Goal: Task Accomplishment & Management: Manage account settings

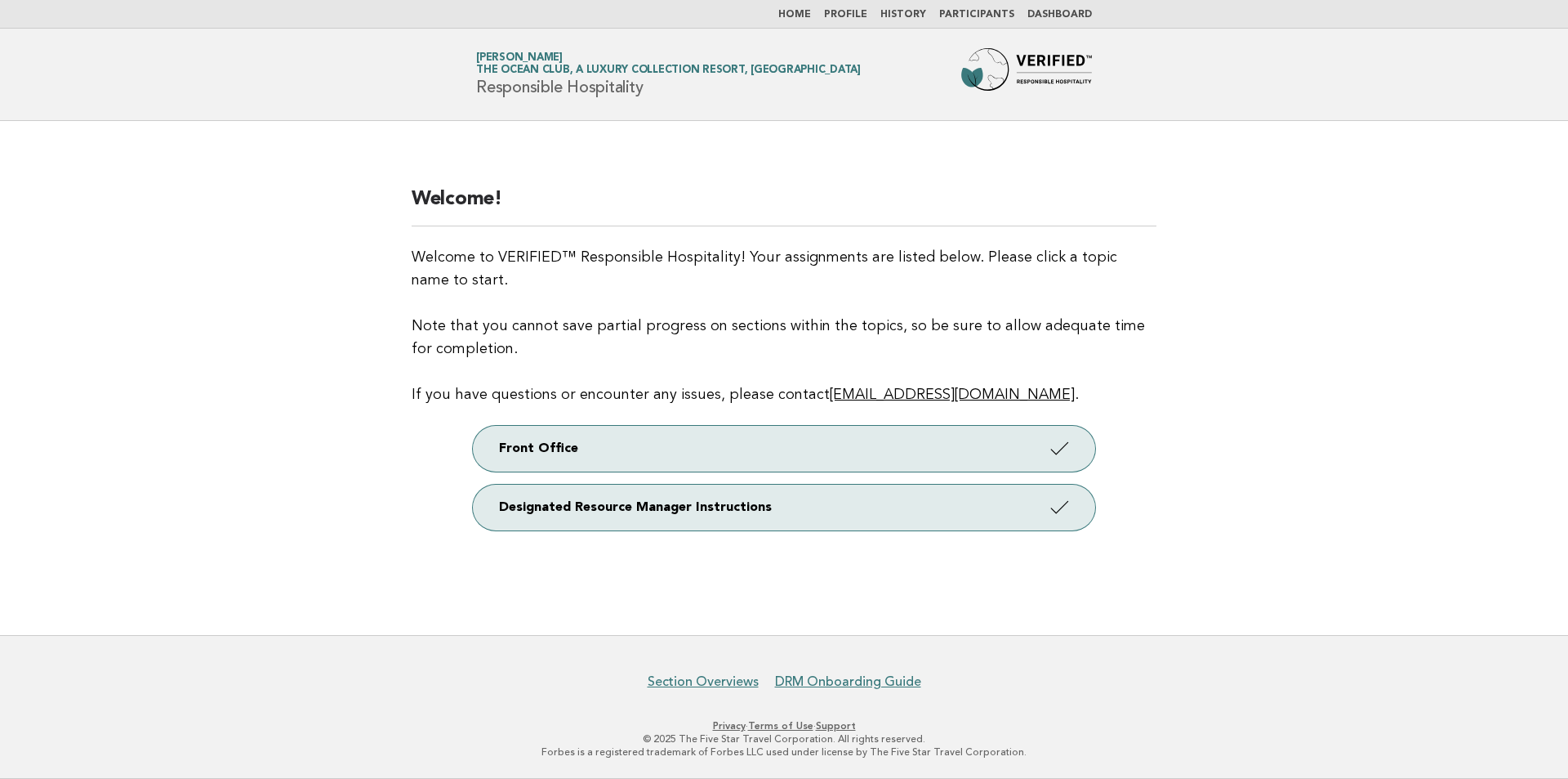
click at [1001, 13] on link "Participants" at bounding box center [976, 15] width 75 height 10
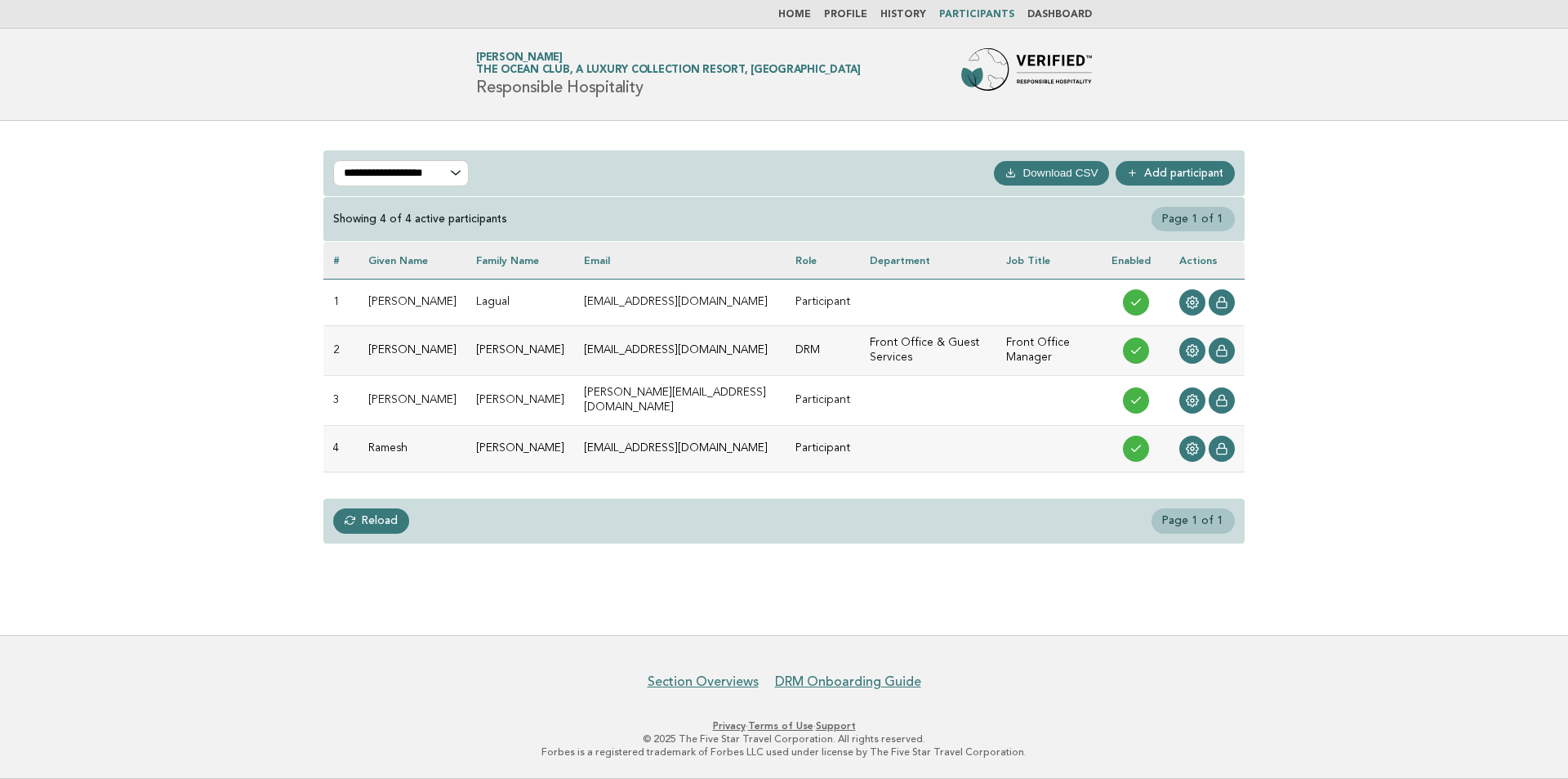
click at [1171, 163] on link "Add participant" at bounding box center [1175, 173] width 119 height 25
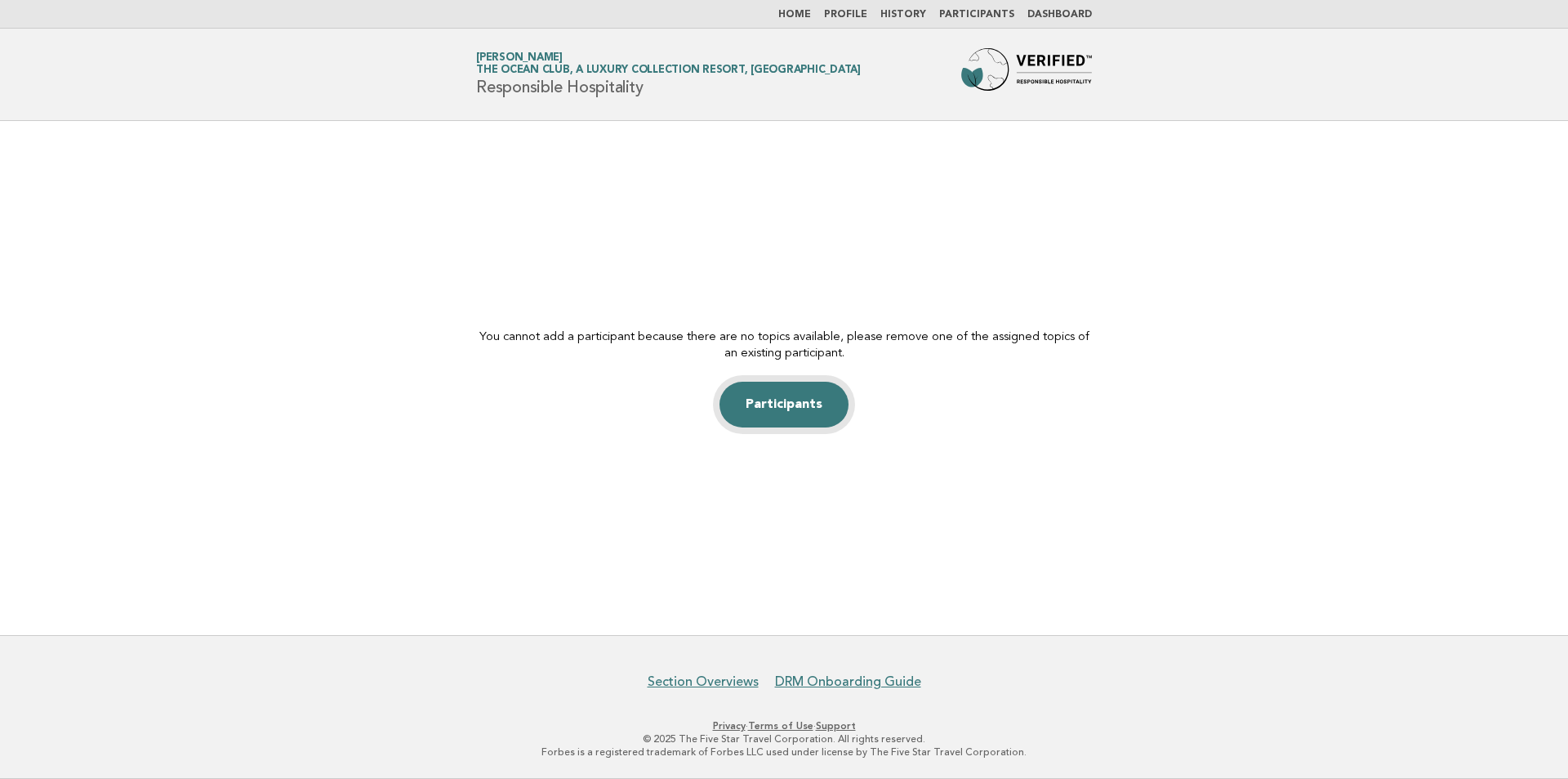
click at [812, 390] on link "Participants" at bounding box center [784, 404] width 129 height 46
click at [967, 4] on nav "Home Profile History Participants Dashboard" at bounding box center [784, 14] width 1568 height 29
click at [969, 14] on link "Participants" at bounding box center [976, 15] width 75 height 10
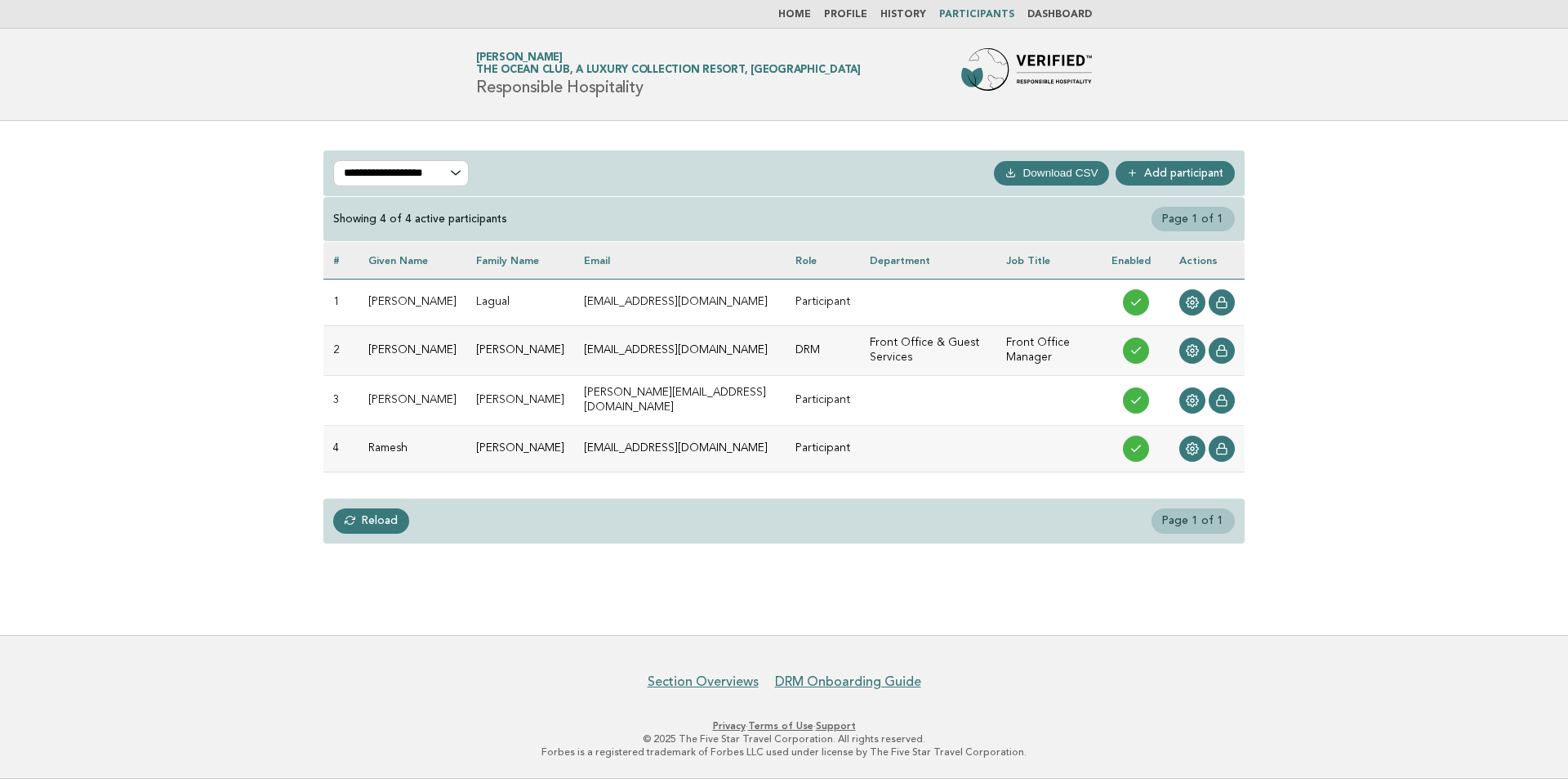
click at [1059, 10] on link "Dashboard" at bounding box center [1059, 15] width 65 height 10
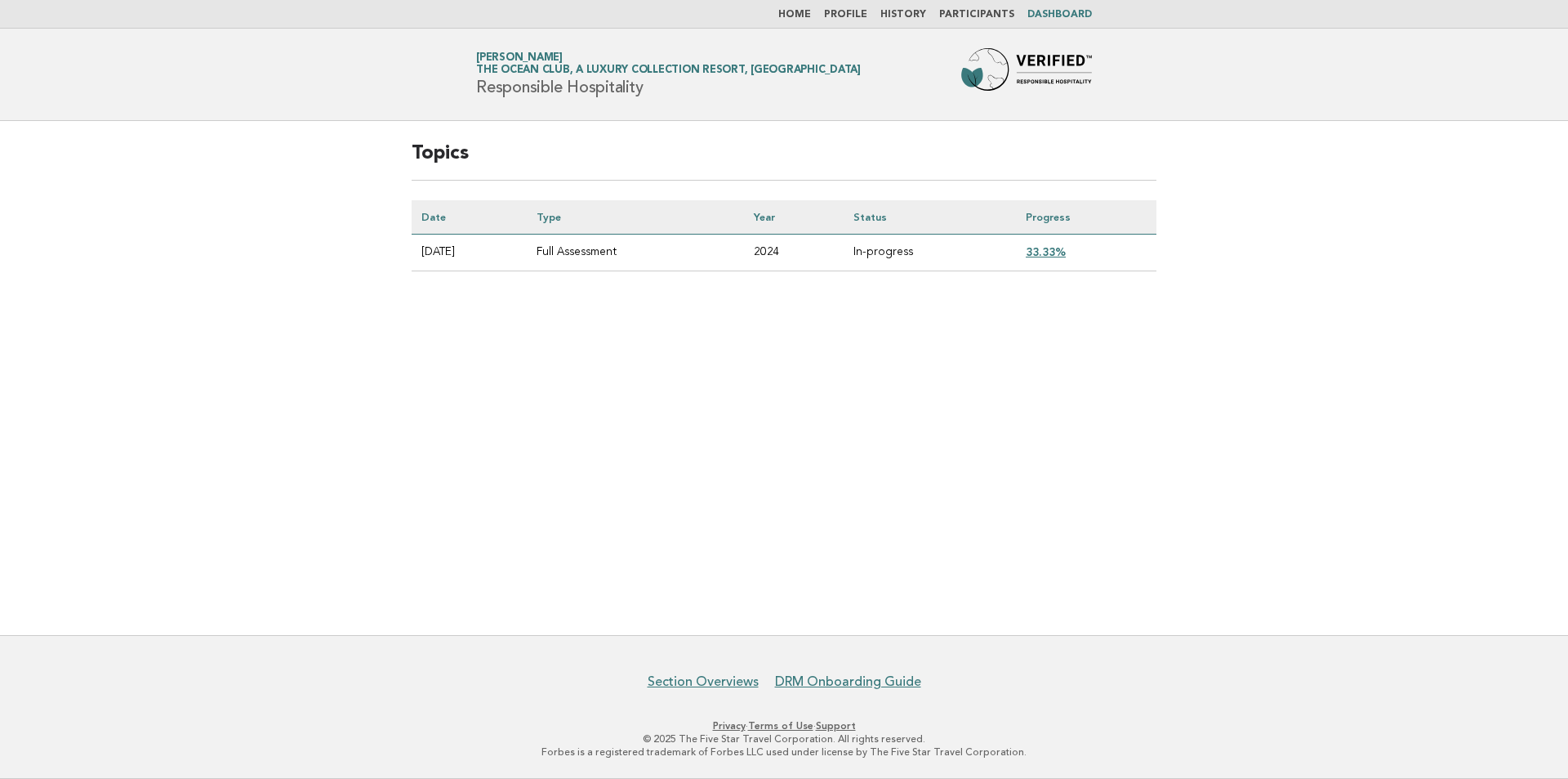
click at [1059, 243] on td "33.33%" at bounding box center [1085, 252] width 140 height 37
click at [1060, 250] on link "33.33%" at bounding box center [1045, 251] width 40 height 13
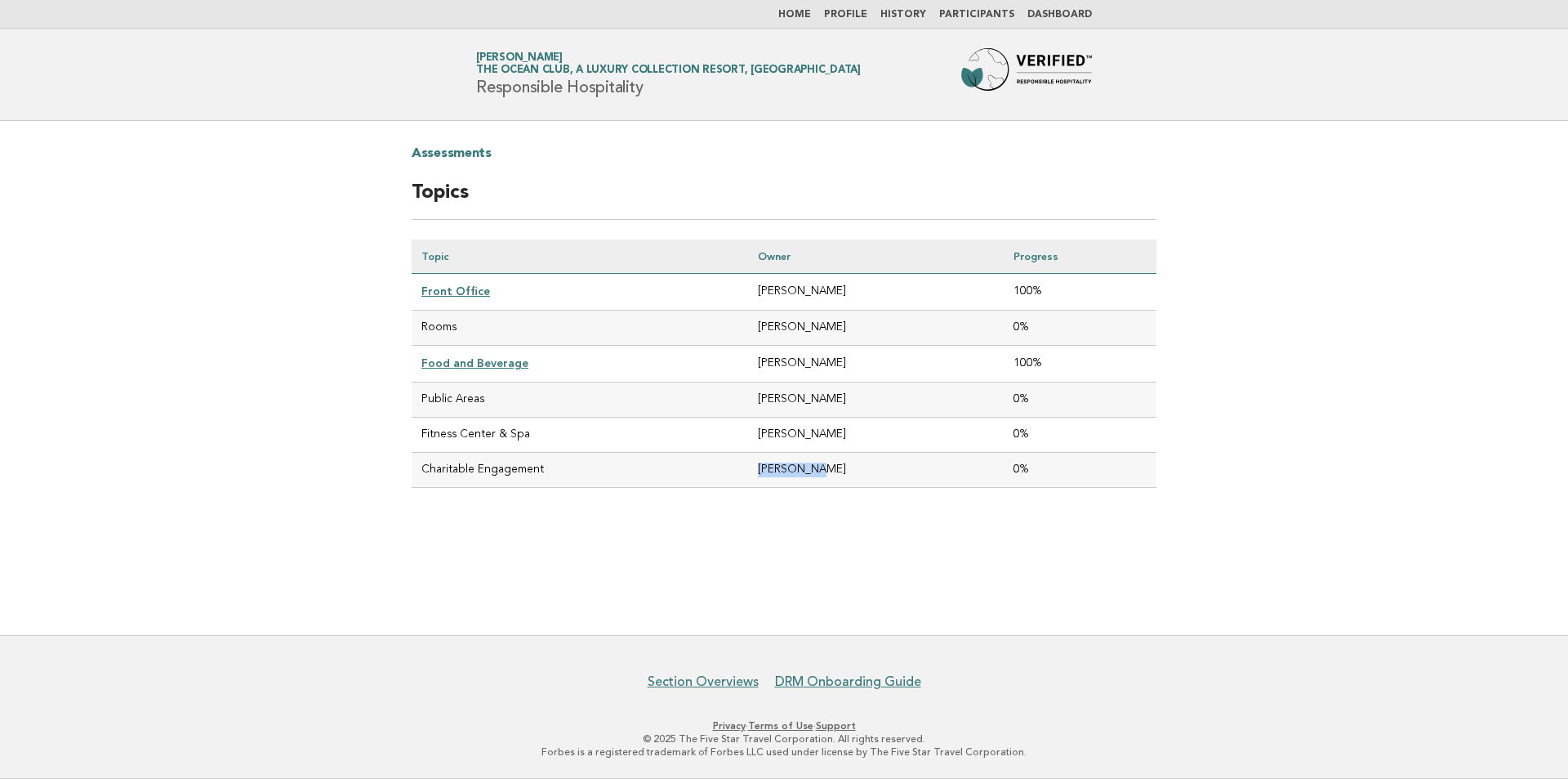
drag, startPoint x: 743, startPoint y: 458, endPoint x: 919, endPoint y: 467, distance: 176.2
click at [859, 463] on td "Luca Bonin" at bounding box center [875, 469] width 256 height 35
drag, startPoint x: 576, startPoint y: 474, endPoint x: 560, endPoint y: 476, distance: 16.1
click at [560, 476] on td "Charitable Engagement" at bounding box center [579, 469] width 336 height 35
click at [987, 12] on link "Participants" at bounding box center [976, 15] width 75 height 10
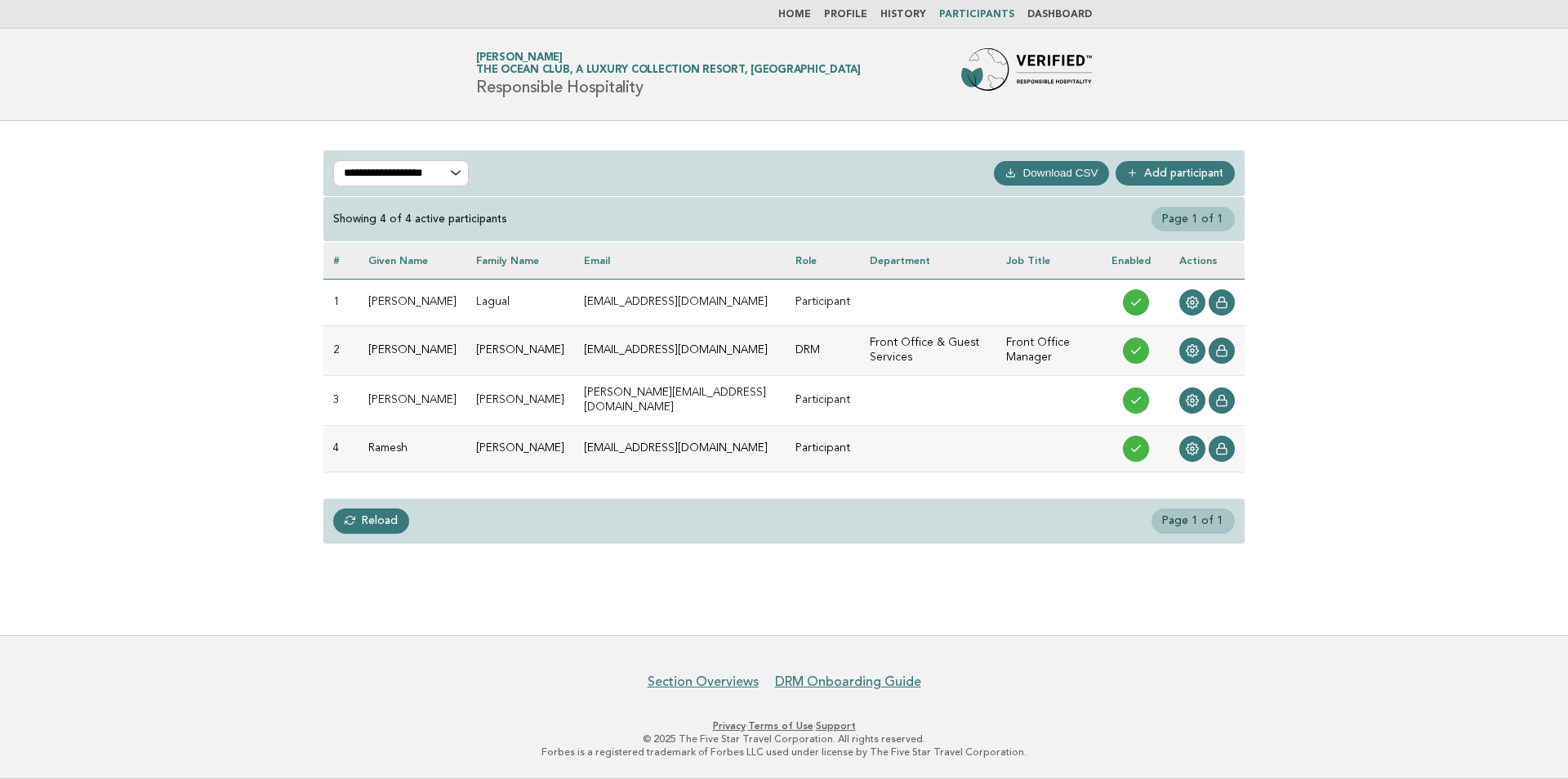
click at [370, 510] on link "Reload" at bounding box center [371, 520] width 76 height 25
click at [455, 175] on p "**********" at bounding box center [401, 173] width 135 height 26
click at [428, 179] on select "**********" at bounding box center [401, 173] width 135 height 26
click at [334, 160] on select "**********" at bounding box center [401, 173] width 135 height 26
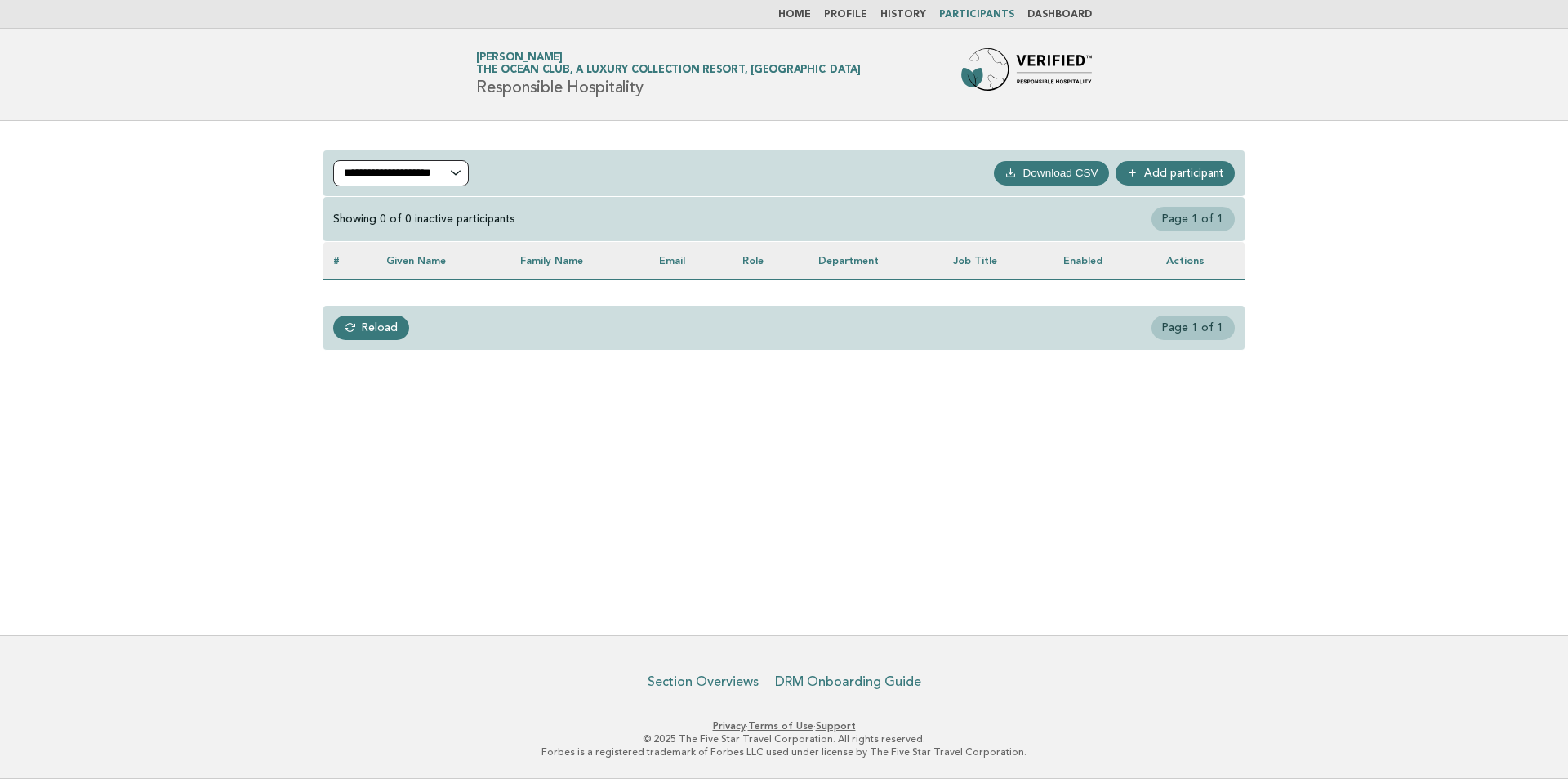
click at [434, 170] on select "**********" at bounding box center [401, 173] width 135 height 26
select select "***"
click at [334, 160] on select "**********" at bounding box center [401, 173] width 135 height 26
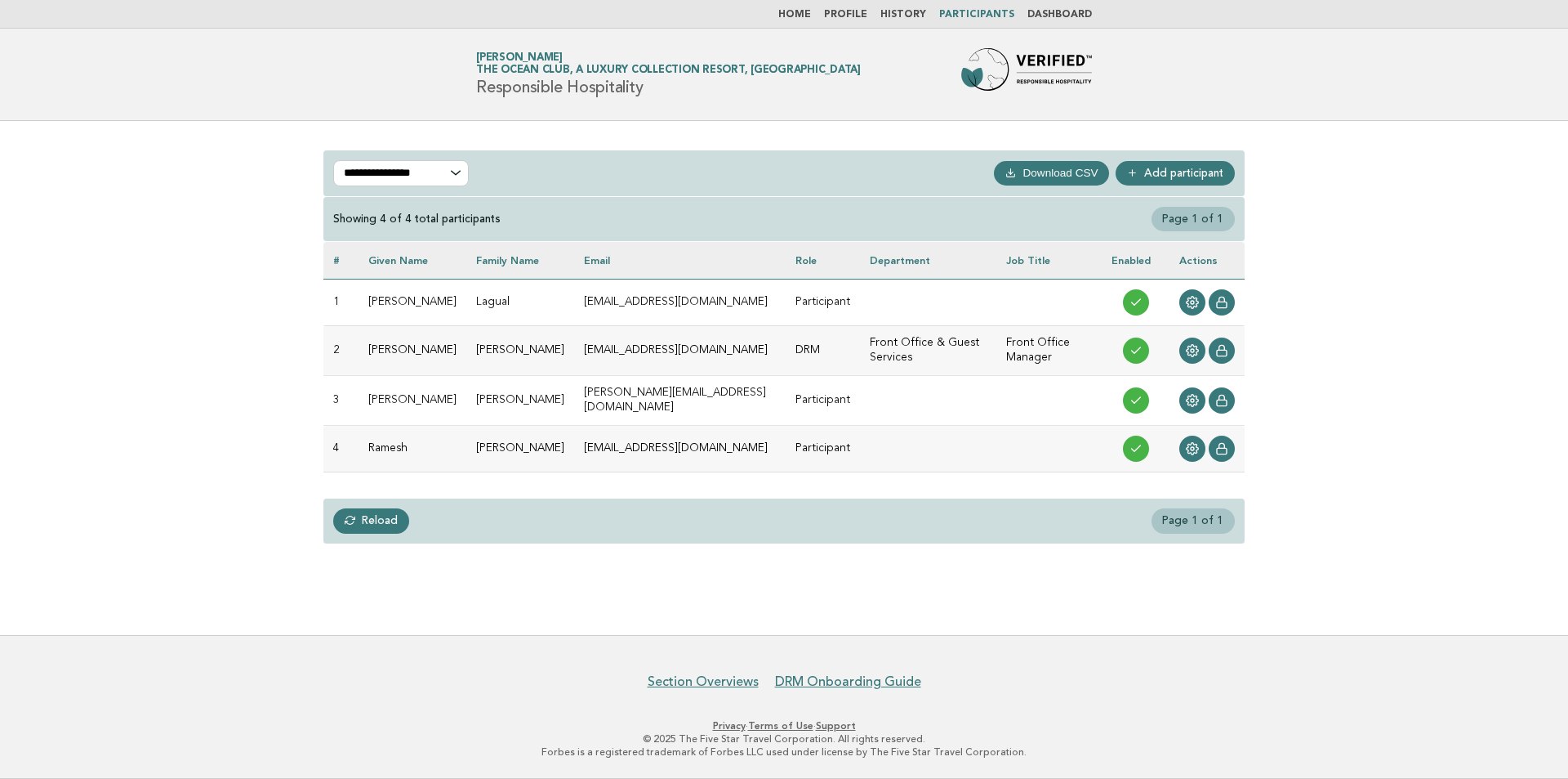
click at [905, 11] on link "History" at bounding box center [903, 15] width 46 height 10
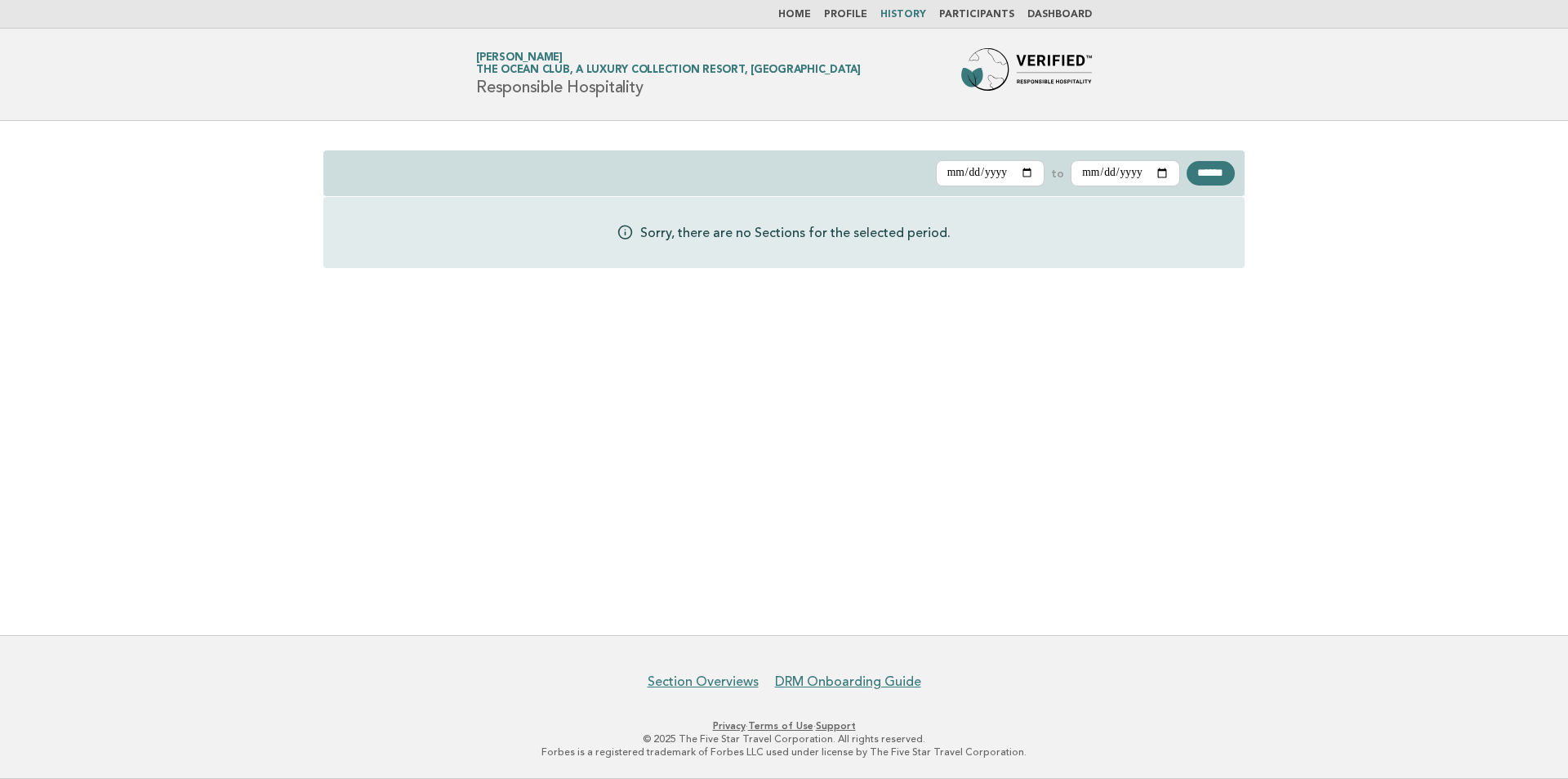
click at [862, 12] on link "Profile" at bounding box center [844, 15] width 43 height 10
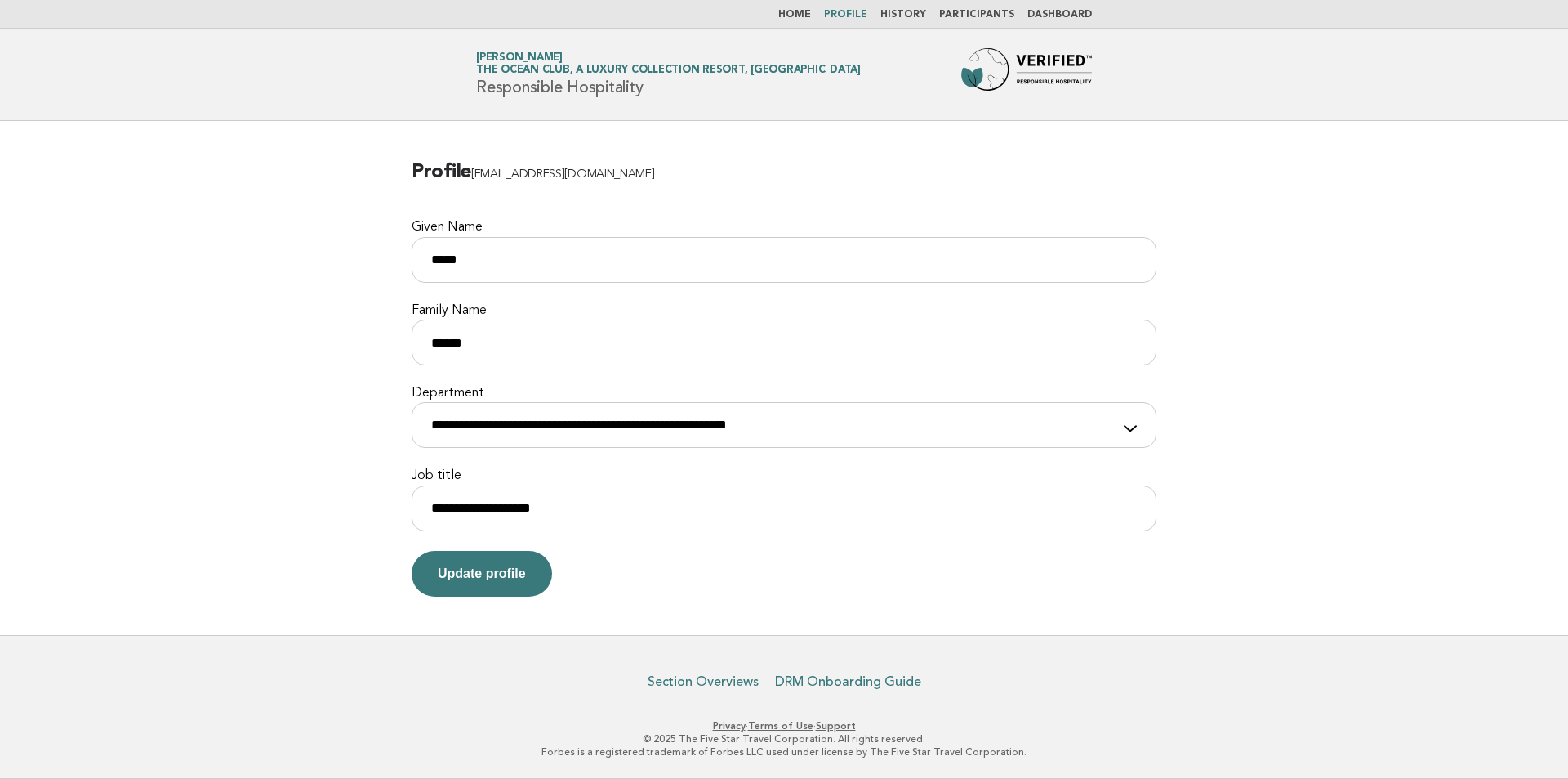
click at [790, 6] on nav "Home Profile History Participants Dashboard" at bounding box center [784, 14] width 1568 height 29
click at [798, 12] on link "Home" at bounding box center [794, 15] width 33 height 10
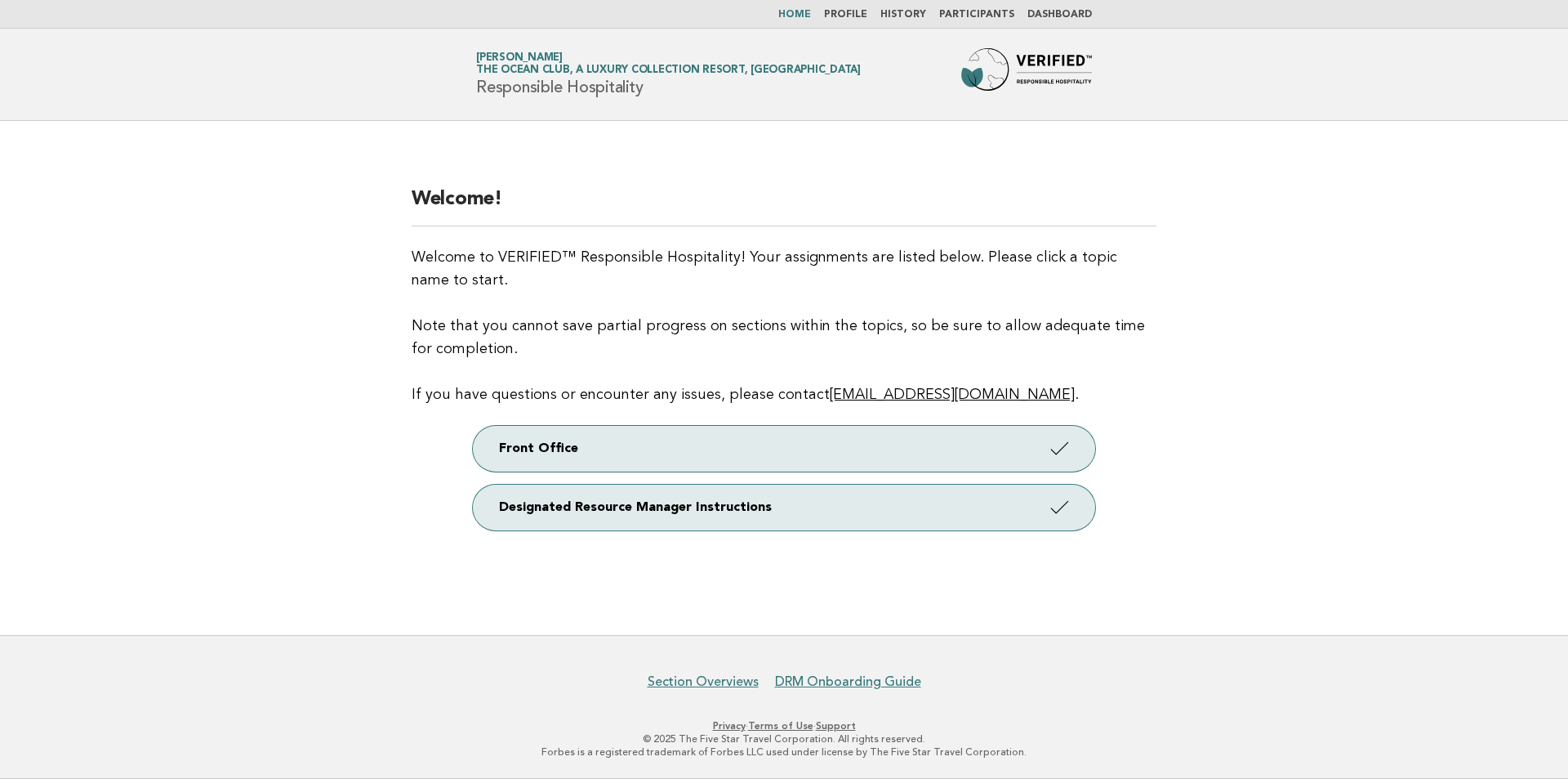
click at [1050, 16] on link "Dashboard" at bounding box center [1059, 15] width 65 height 10
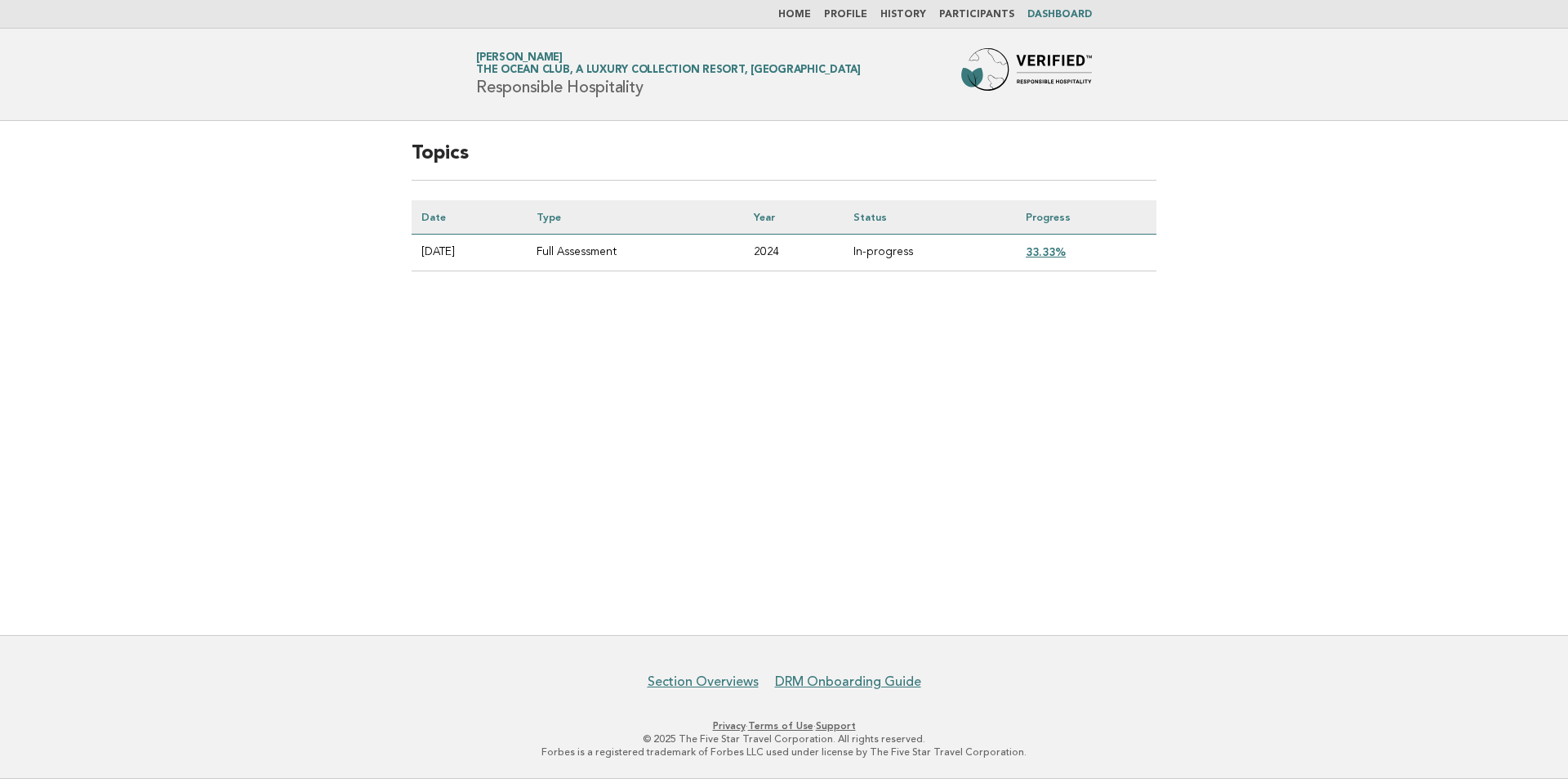
click at [1052, 255] on link "33.33%" at bounding box center [1045, 251] width 40 height 13
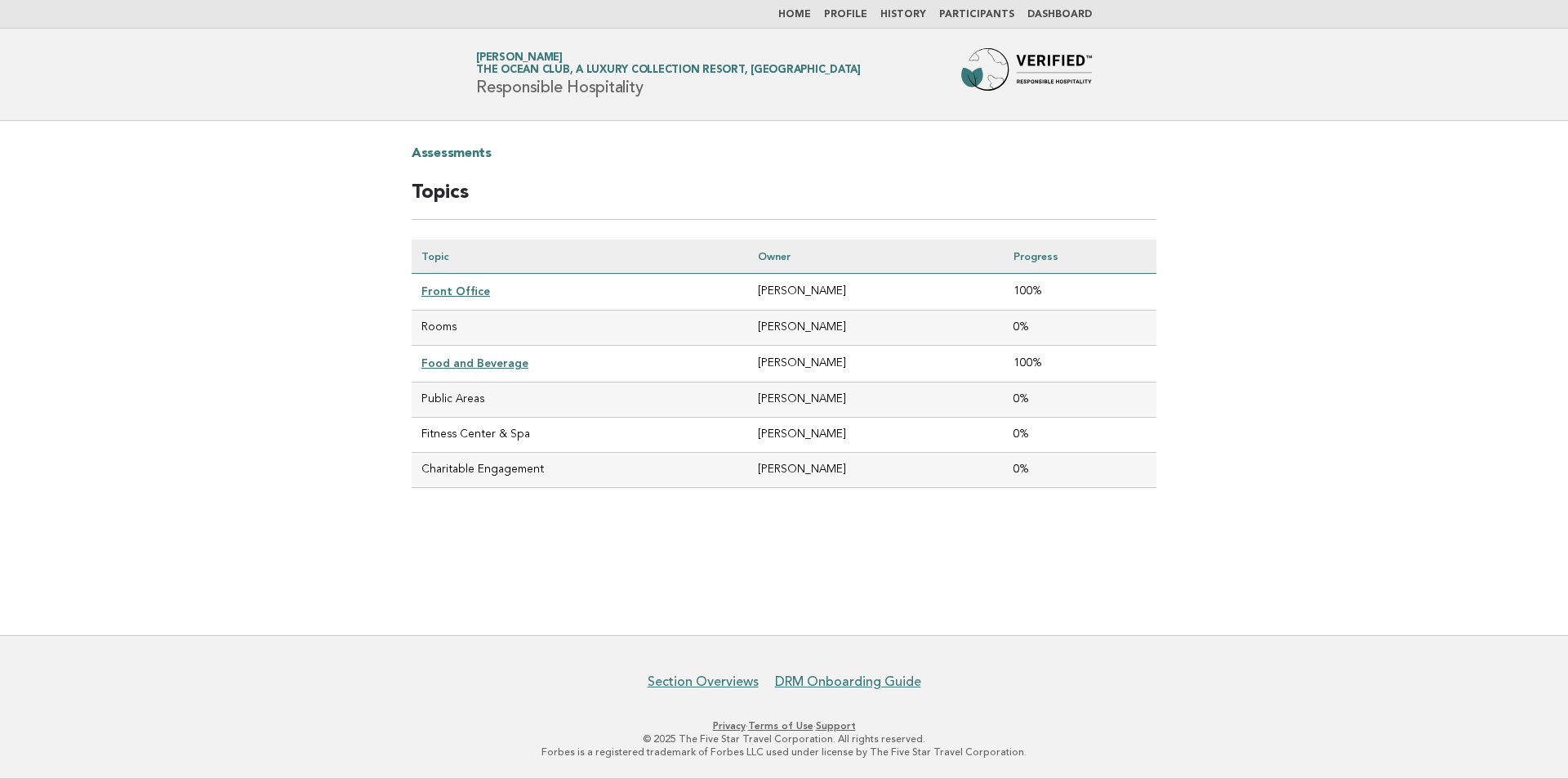
drag, startPoint x: 434, startPoint y: 476, endPoint x: 1070, endPoint y: 489, distance: 636.1
click at [1070, 489] on div "Assessments Topics Topic Owner Progress Front Office [PERSON_NAME] 100% Rooms […" at bounding box center [784, 327] width 784 height 412
click at [996, 8] on li "Participants" at bounding box center [976, 14] width 75 height 13
click at [987, 7] on nav "Home Profile History Participants Dashboard" at bounding box center [784, 14] width 1568 height 29
click at [1033, 11] on link "Dashboard" at bounding box center [1059, 15] width 65 height 10
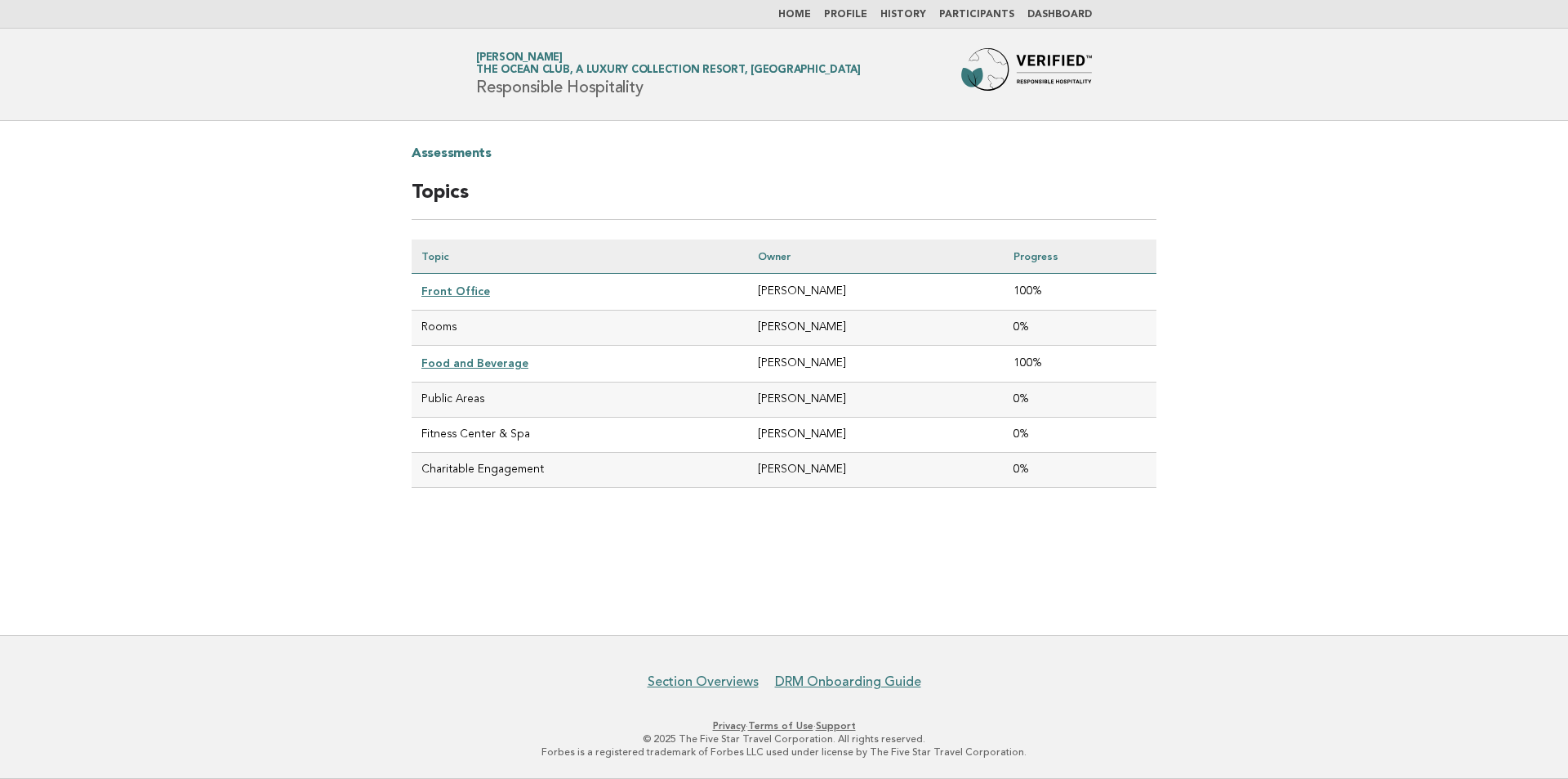
click at [1008, 11] on link "Participants" at bounding box center [976, 15] width 75 height 10
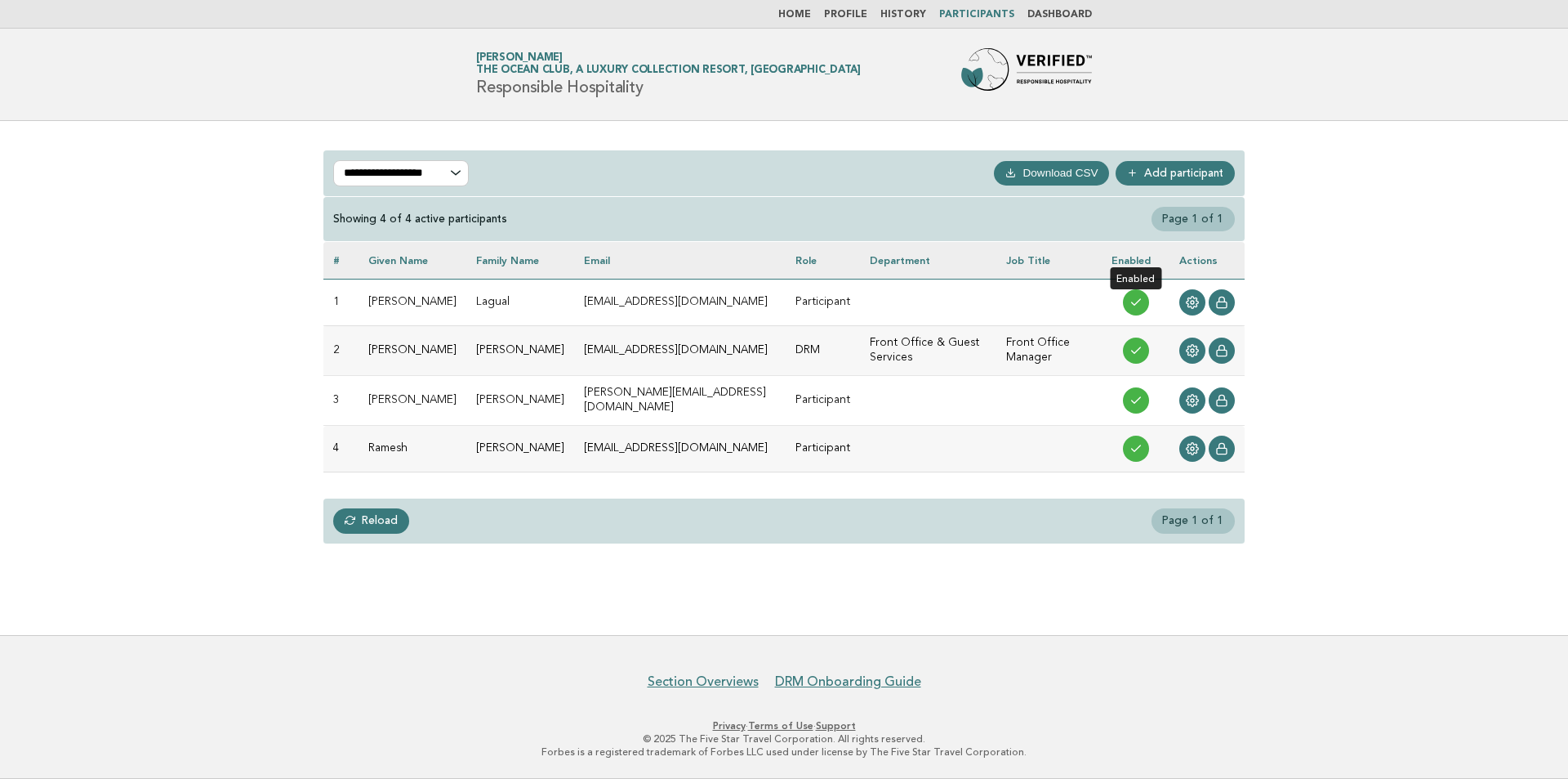
click at [1129, 290] on span at bounding box center [1136, 302] width 26 height 26
click at [1205, 178] on link "Add participant" at bounding box center [1175, 173] width 119 height 25
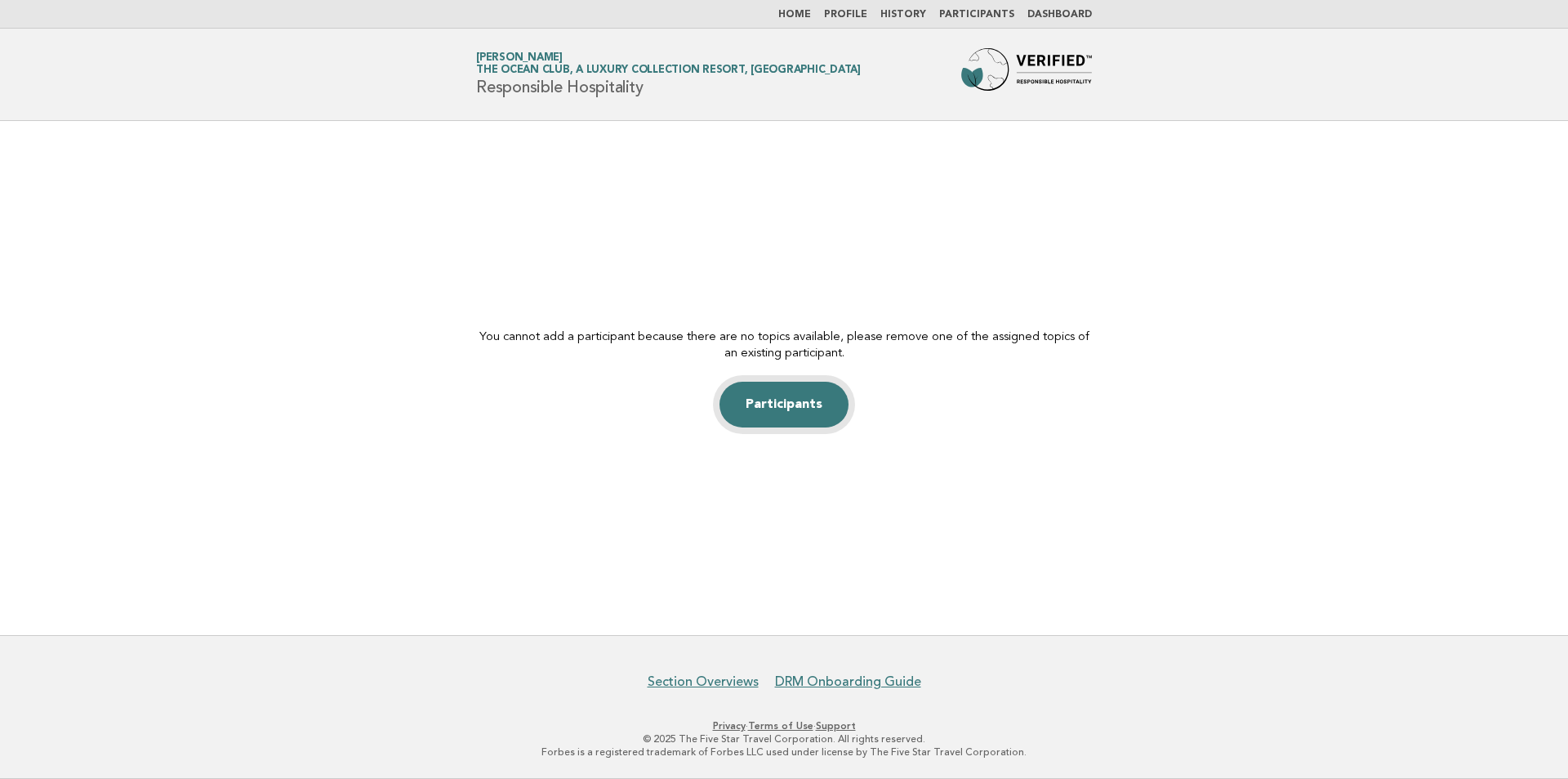
click at [764, 413] on link "Participants" at bounding box center [784, 404] width 129 height 46
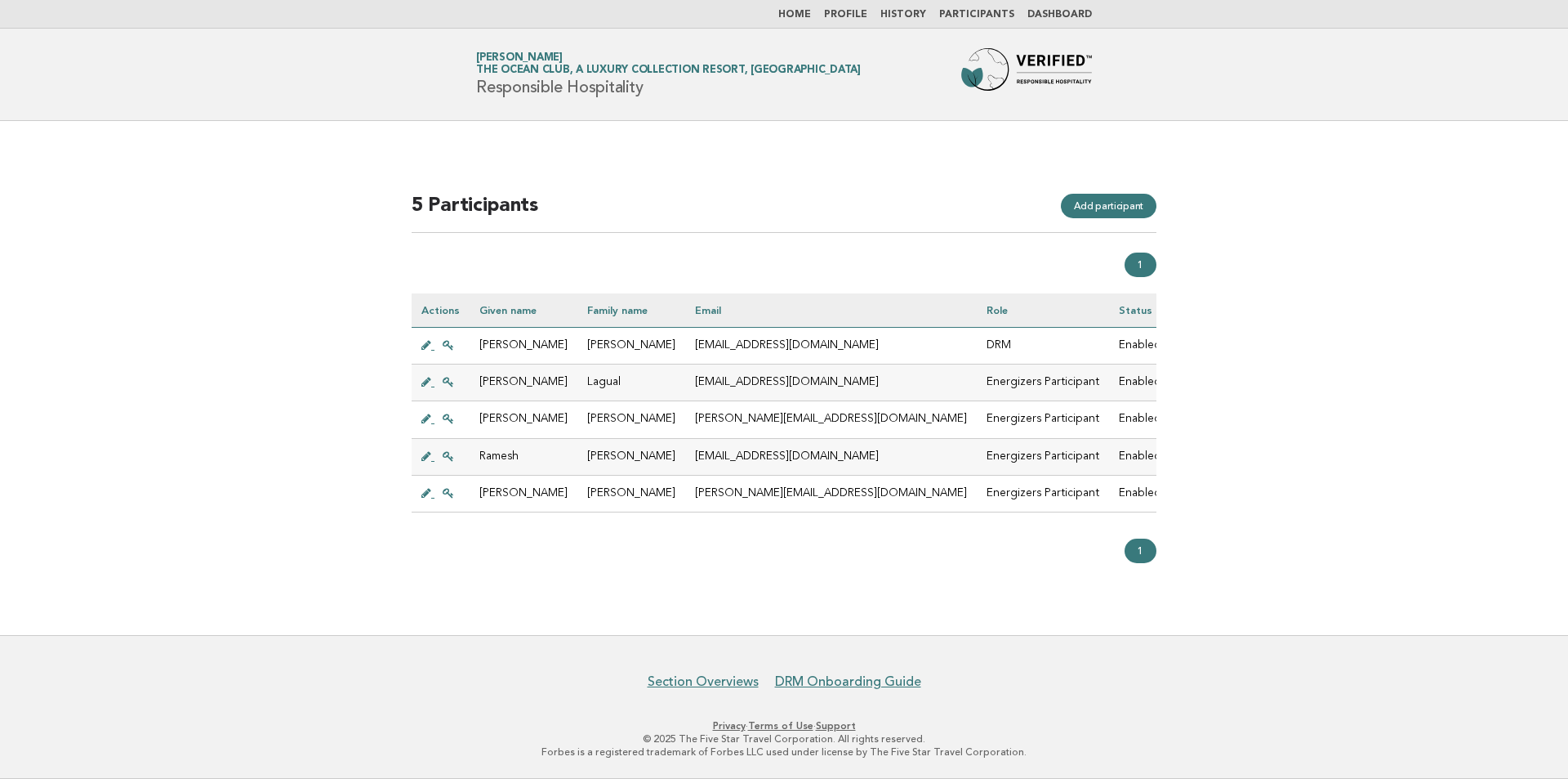
click at [451, 413] on icon at bounding box center [447, 418] width 11 height 11
click at [1013, 176] on div "5 Participants Add participant 1 Actions Given name Family name Email Role Stat…" at bounding box center [784, 378] width 784 height 408
click at [805, 7] on nav "Home Profile History Participants Dashboard" at bounding box center [784, 14] width 1568 height 29
click at [810, 10] on link "Home" at bounding box center [794, 15] width 33 height 10
click at [810, 12] on link "Home" at bounding box center [794, 15] width 33 height 10
